Goal: Navigation & Orientation: Find specific page/section

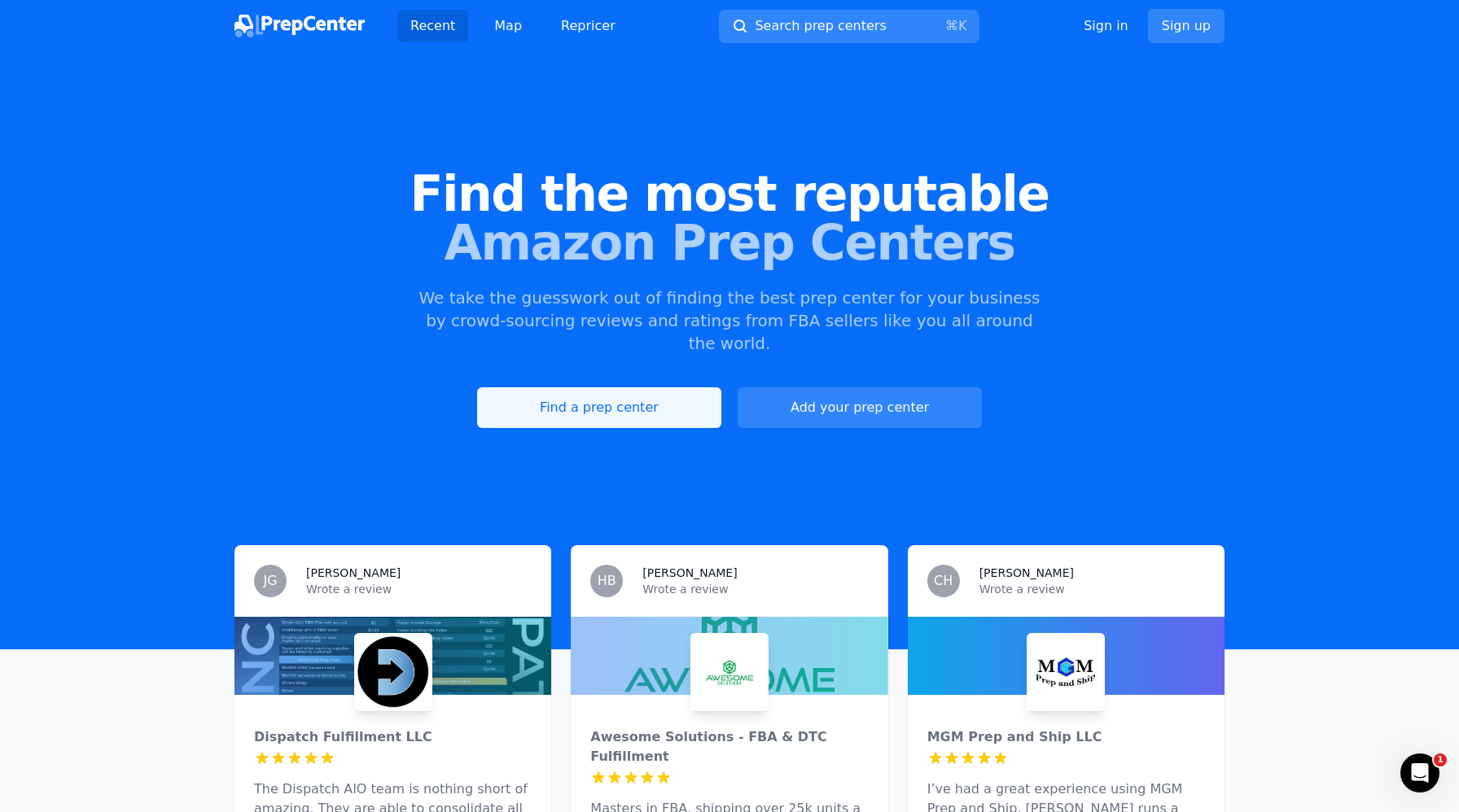
click at [569, 387] on link "Find a prep center" at bounding box center [599, 407] width 244 height 40
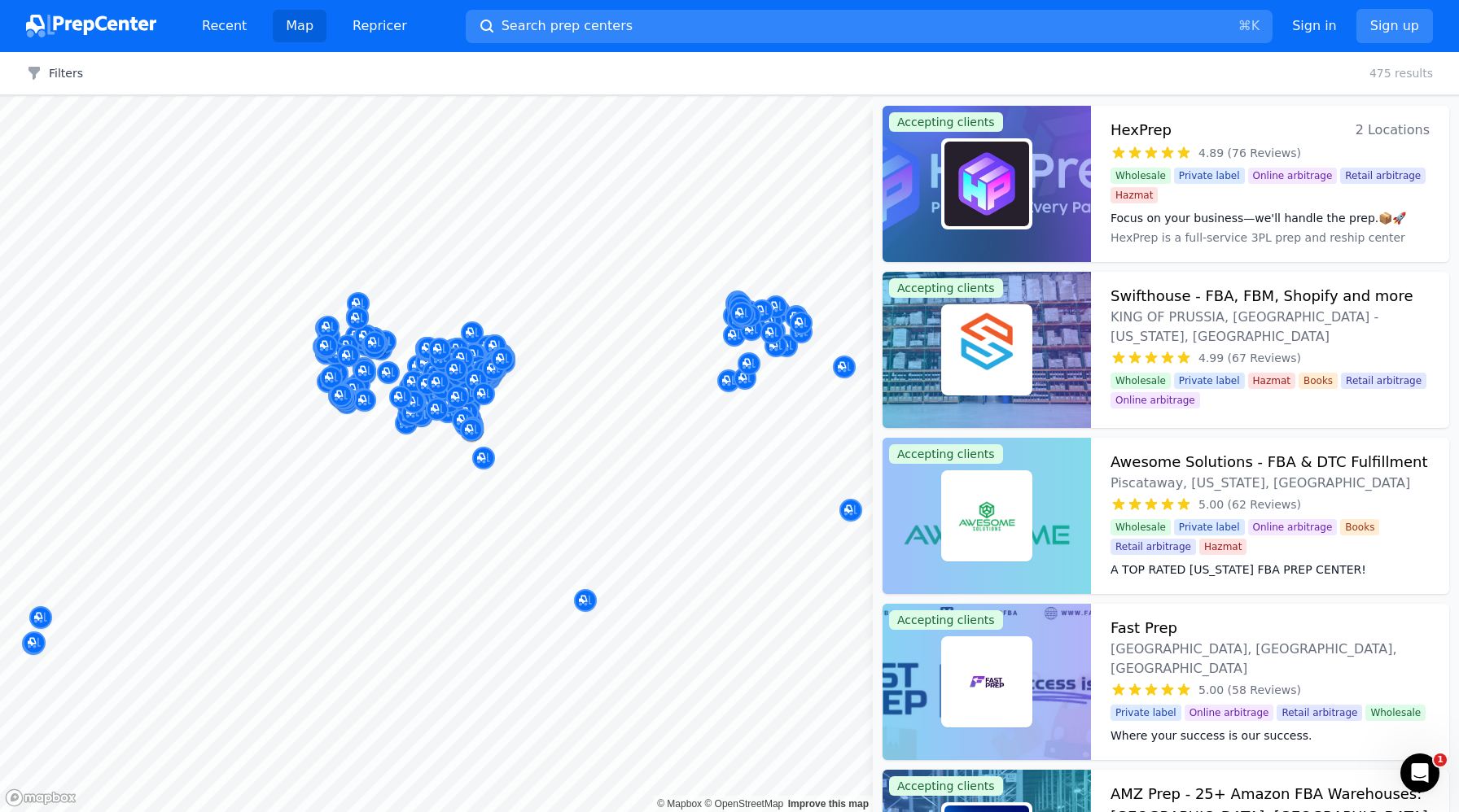
click at [748, 363] on div at bounding box center [745, 361] width 313 height 13
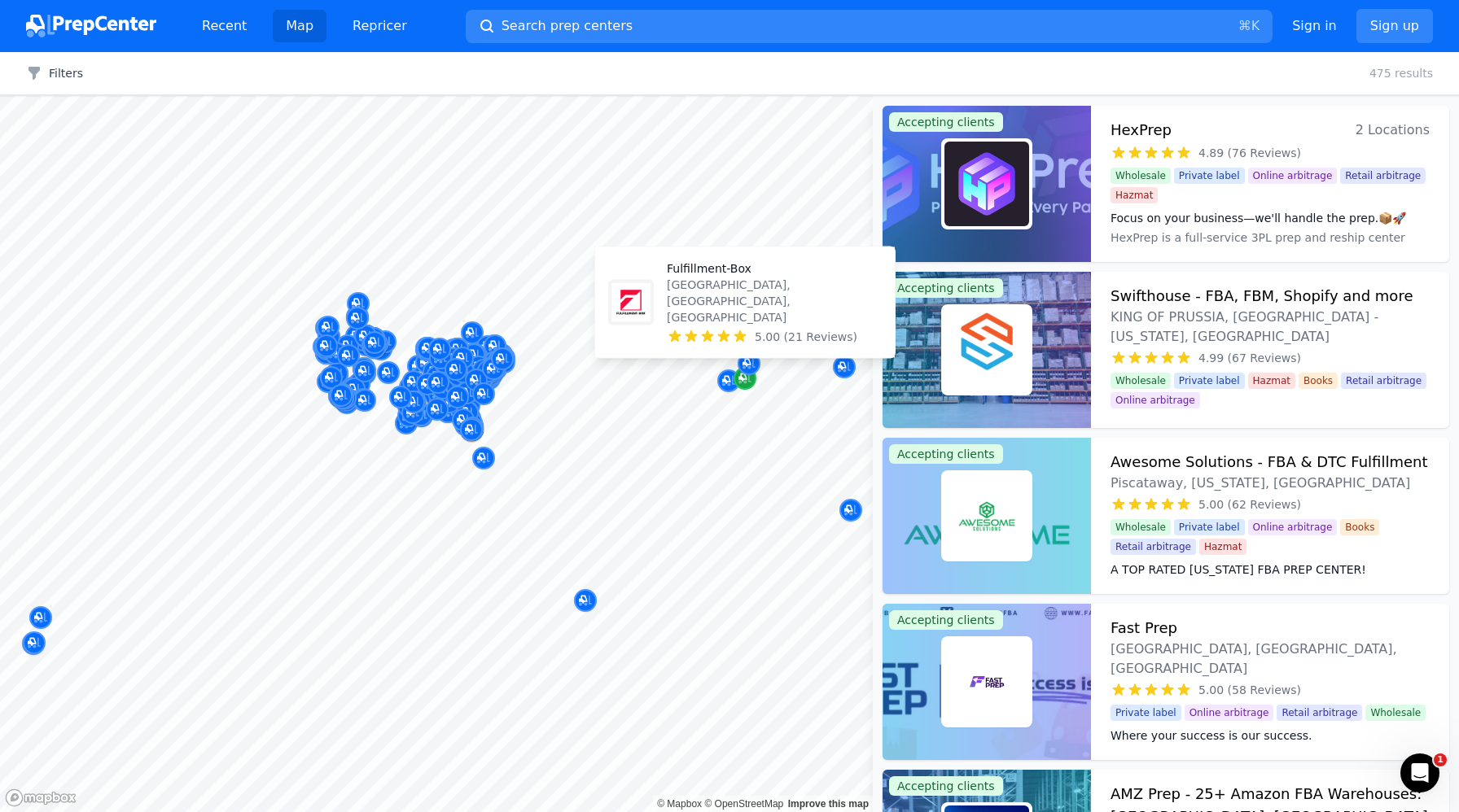
click at [747, 382] on icon "Map marker" at bounding box center [745, 378] width 13 height 16
click at [825, 310] on p "[GEOGRAPHIC_DATA], [GEOGRAPHIC_DATA], [GEOGRAPHIC_DATA]" at bounding box center [774, 301] width 215 height 49
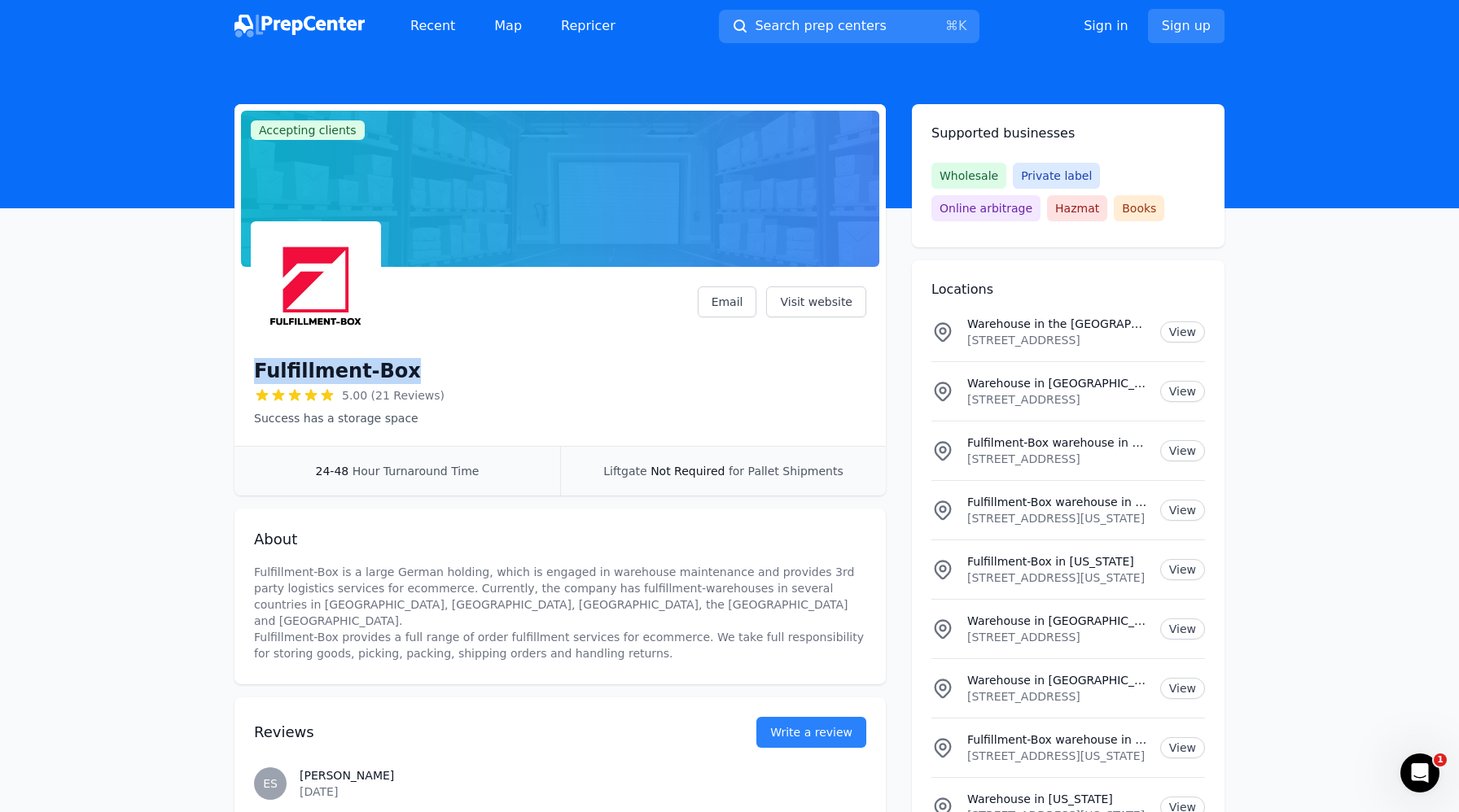
drag, startPoint x: 397, startPoint y: 368, endPoint x: 255, endPoint y: 366, distance: 142.0
click at [255, 366] on div "Fulfillment-Box" at bounding box center [349, 371] width 191 height 26
copy h1 "Fulfillment-Box"
